Goal: Navigation & Orientation: Find specific page/section

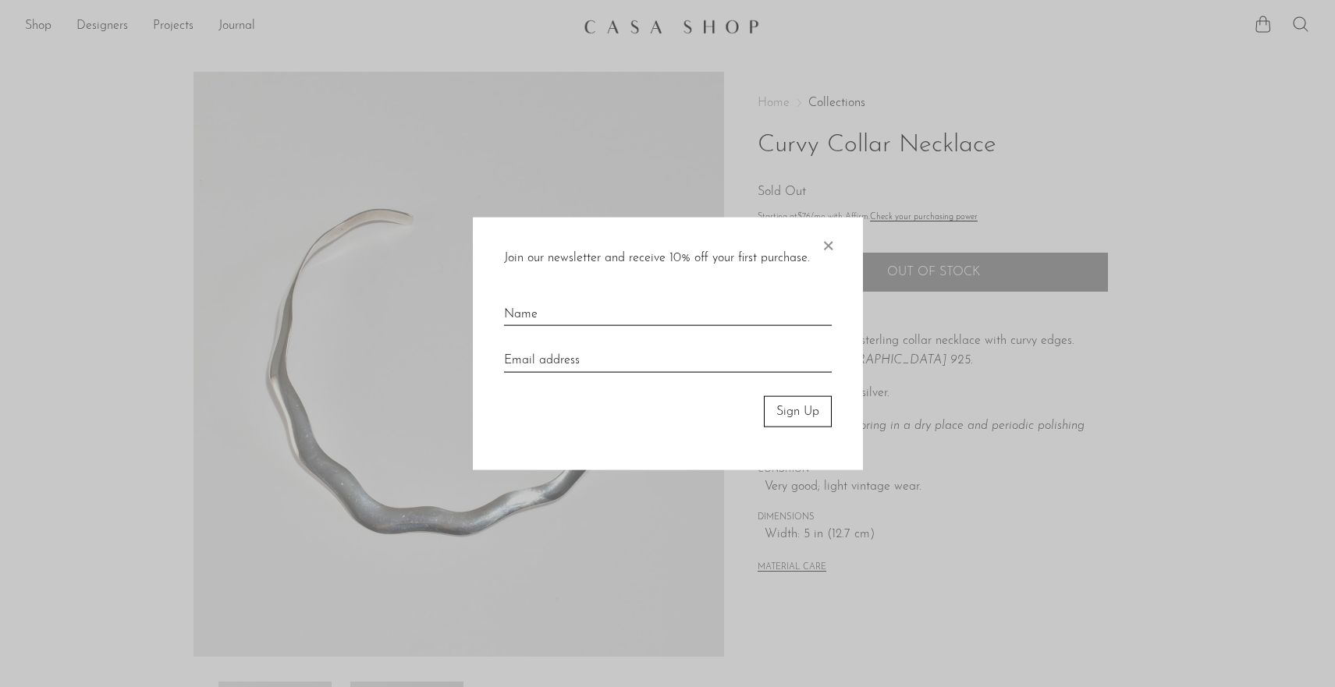
click at [828, 240] on span "×" at bounding box center [828, 242] width 16 height 50
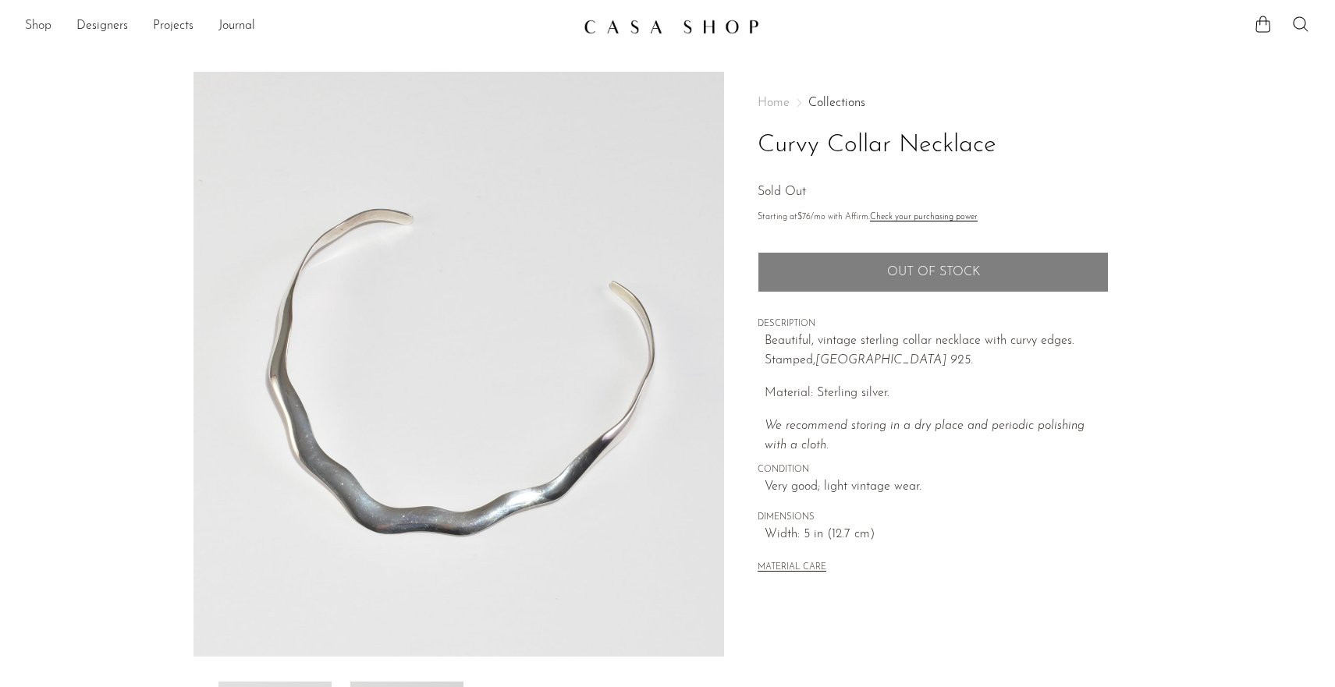
click at [32, 26] on link "Shop" at bounding box center [38, 26] width 27 height 20
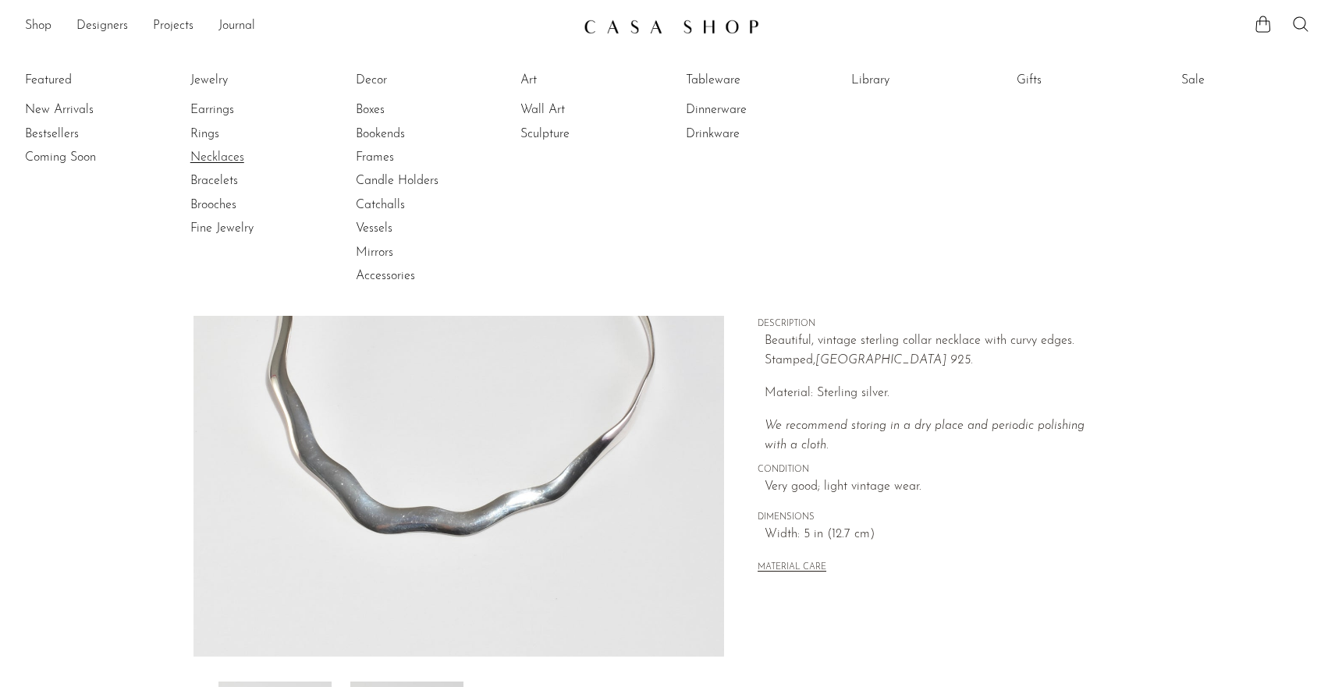
click at [208, 156] on link "Necklaces" at bounding box center [248, 157] width 117 height 17
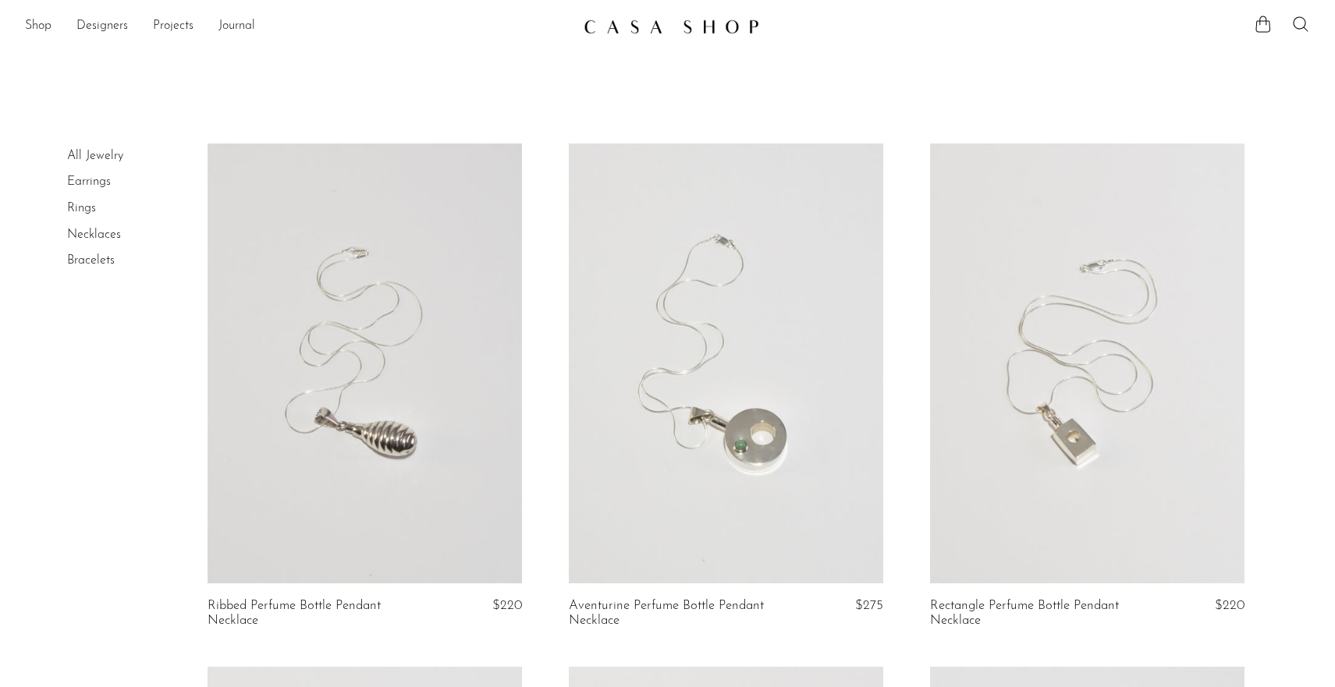
click at [374, 354] on link at bounding box center [364, 364] width 314 height 441
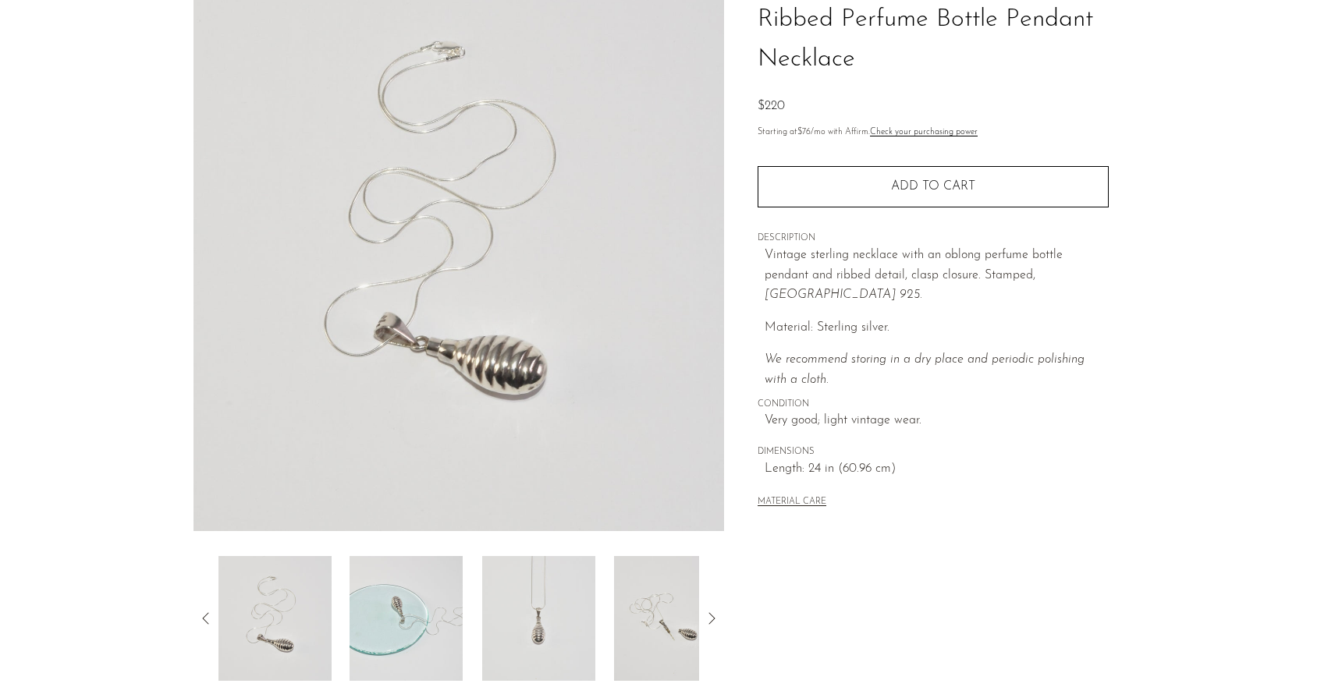
scroll to position [328, 0]
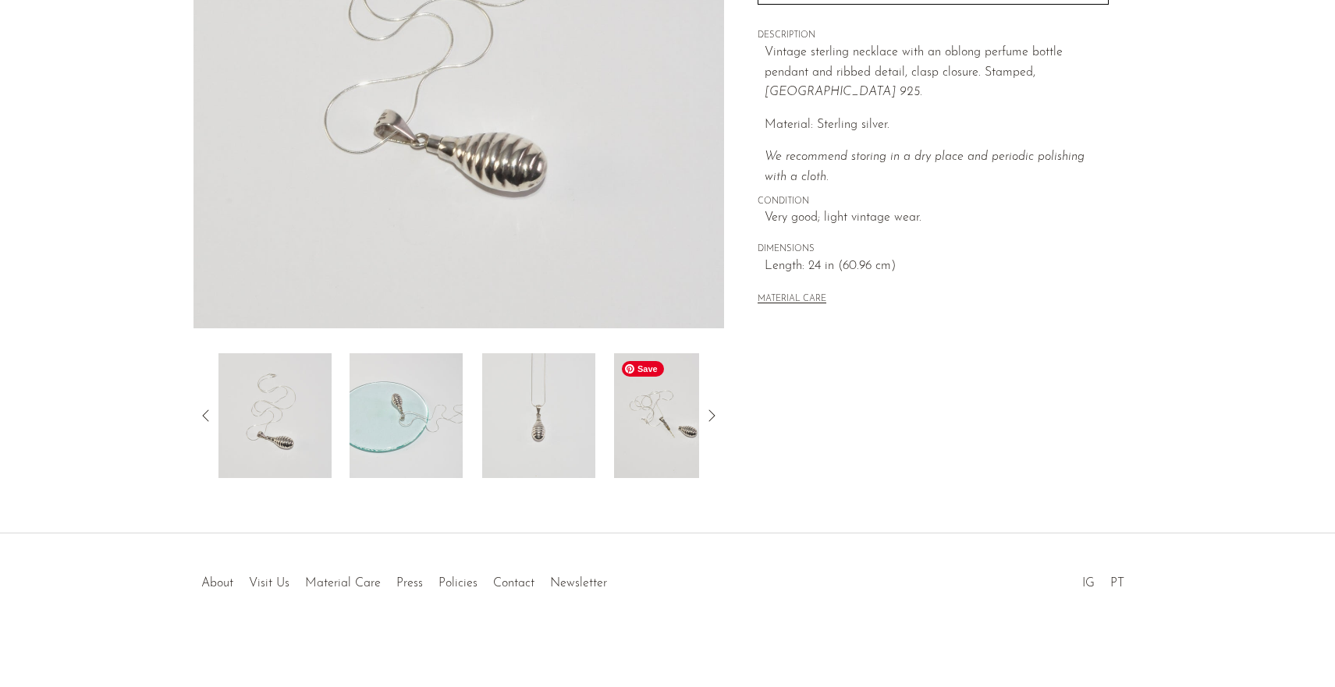
click at [657, 418] on img at bounding box center [670, 415] width 113 height 125
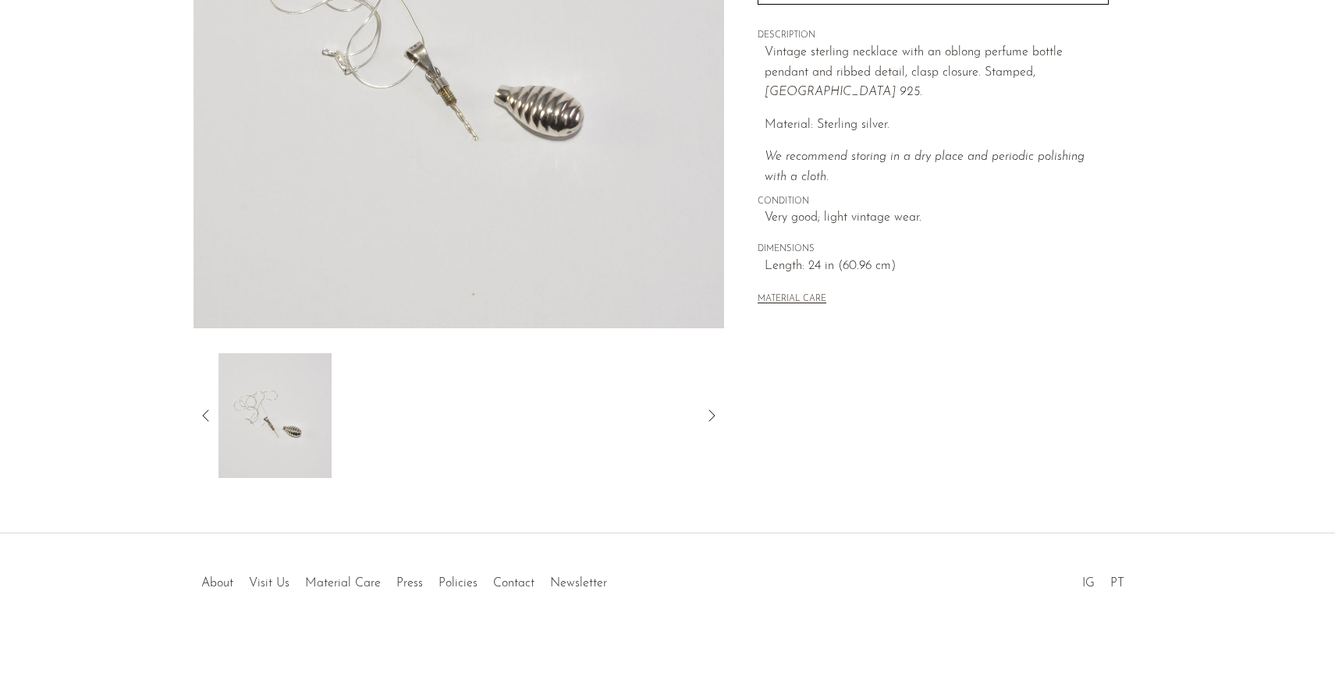
click at [206, 409] on icon at bounding box center [206, 415] width 19 height 19
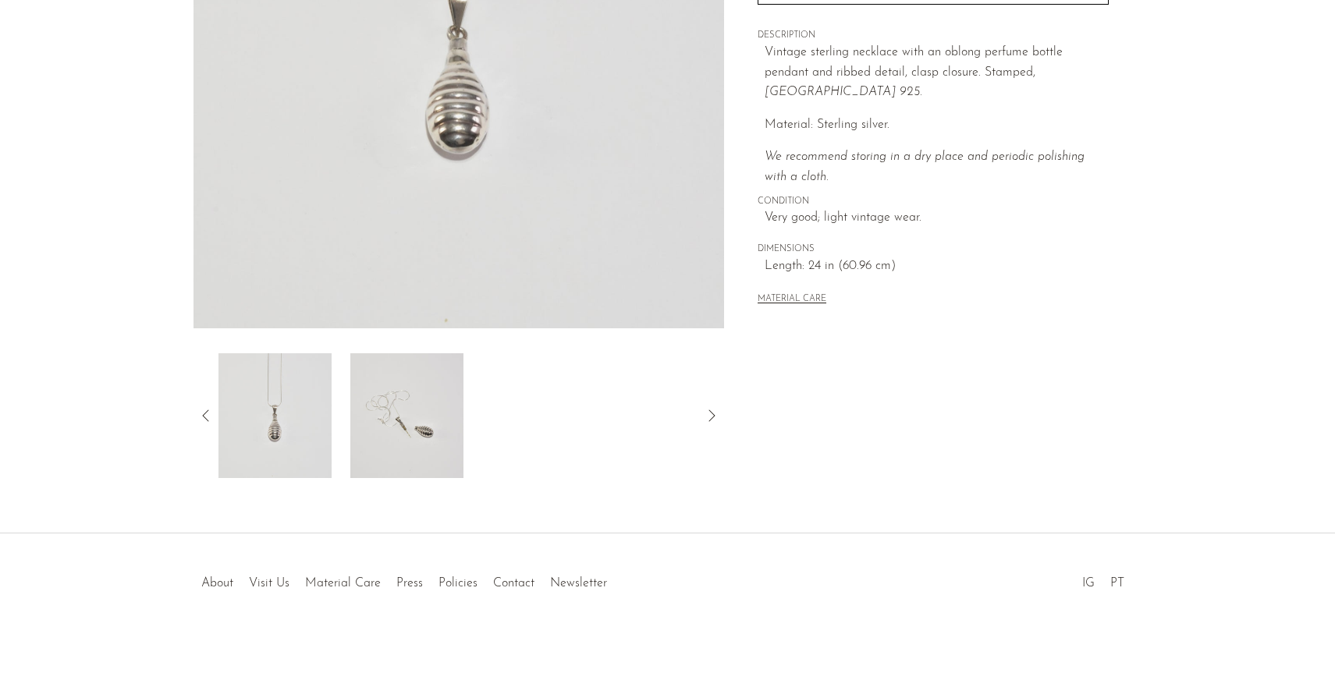
click at [206, 411] on icon at bounding box center [205, 416] width 6 height 12
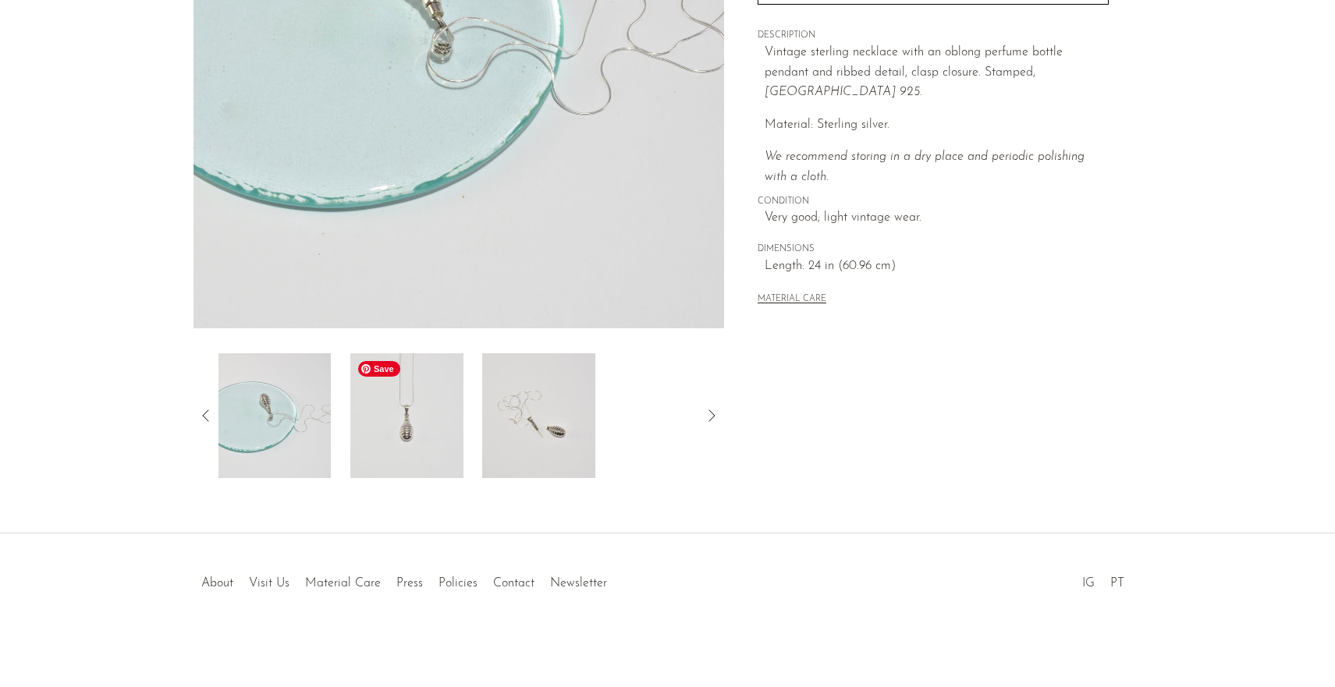
click at [367, 425] on img at bounding box center [406, 415] width 113 height 125
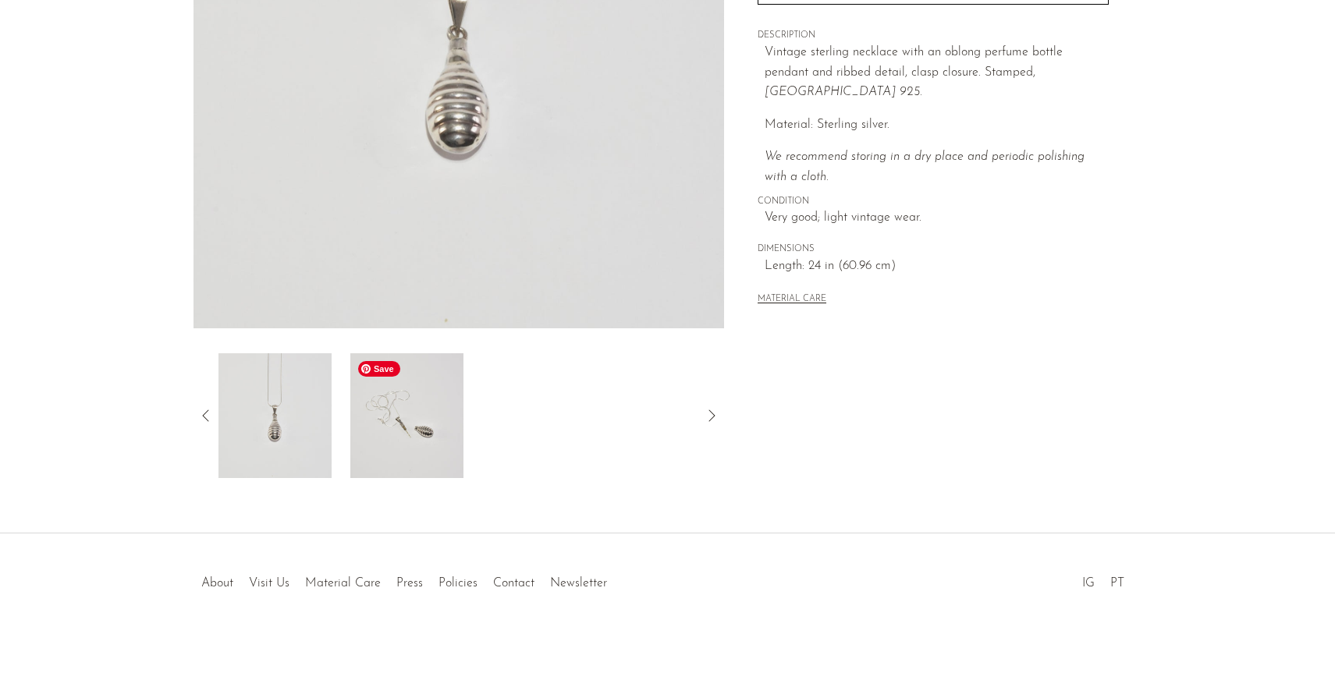
scroll to position [0, 0]
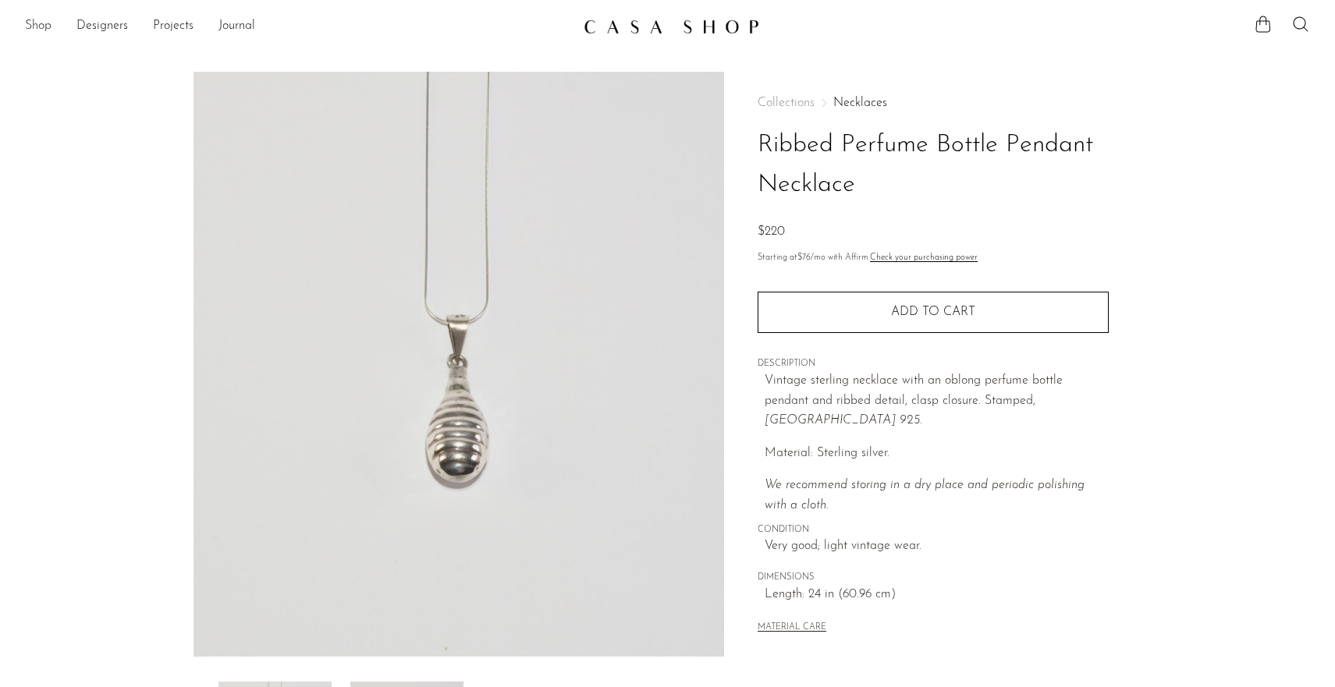
click at [47, 24] on link "Shop" at bounding box center [38, 26] width 27 height 20
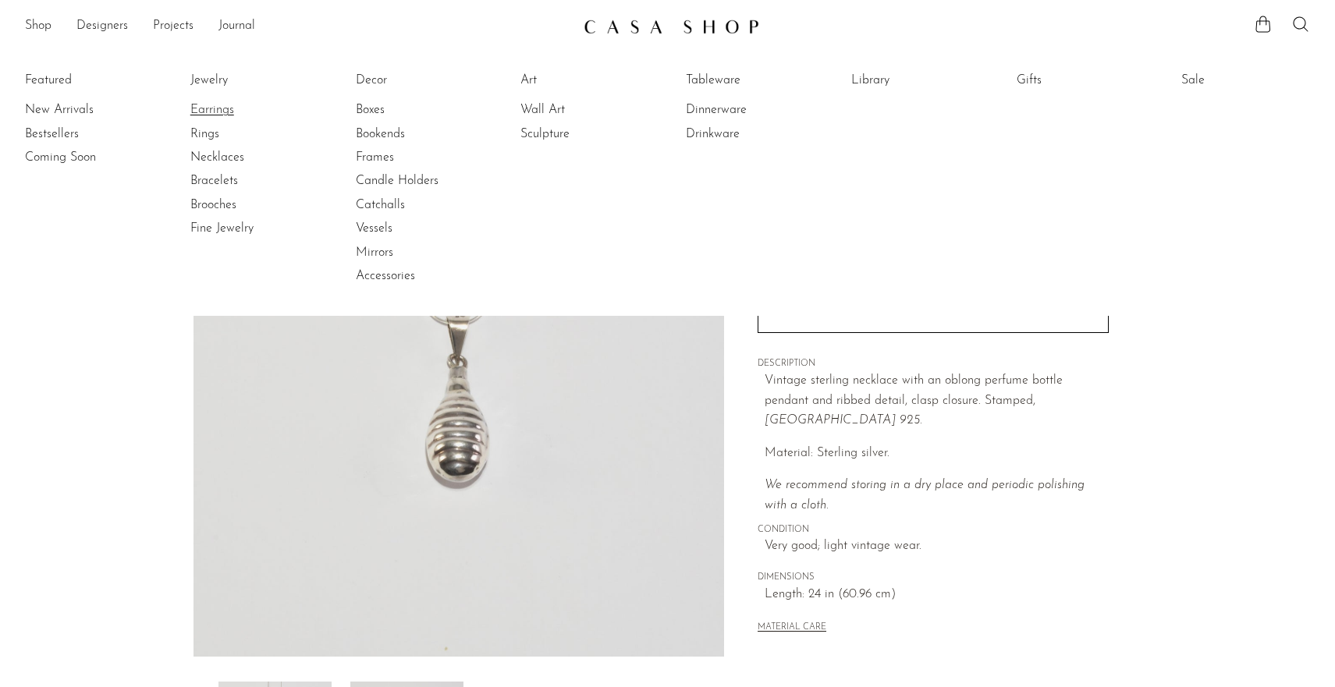
click at [222, 107] on link "Earrings" at bounding box center [248, 109] width 117 height 17
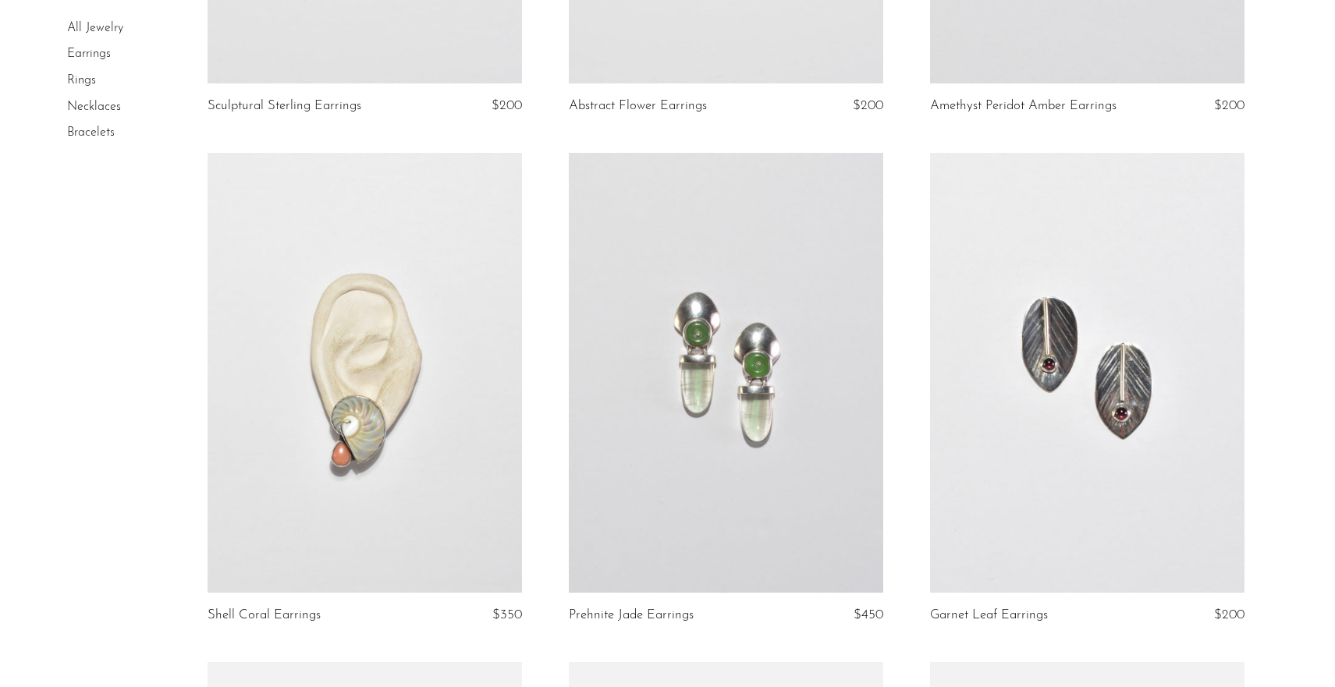
scroll to position [3711, 0]
